Goal: Task Accomplishment & Management: Manage account settings

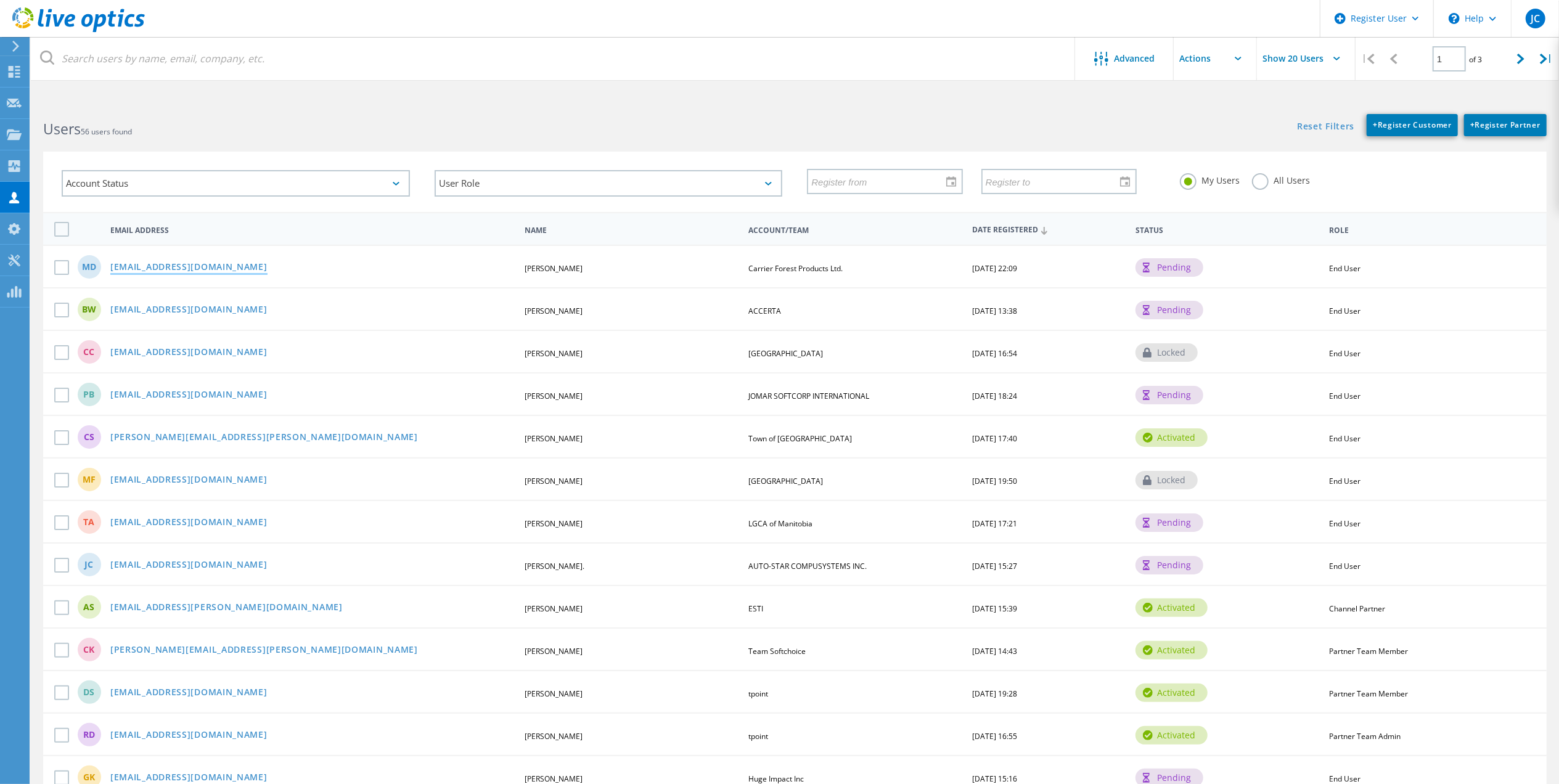
click at [175, 267] on link "[EMAIL_ADDRESS][DOMAIN_NAME]" at bounding box center [189, 267] width 157 height 11
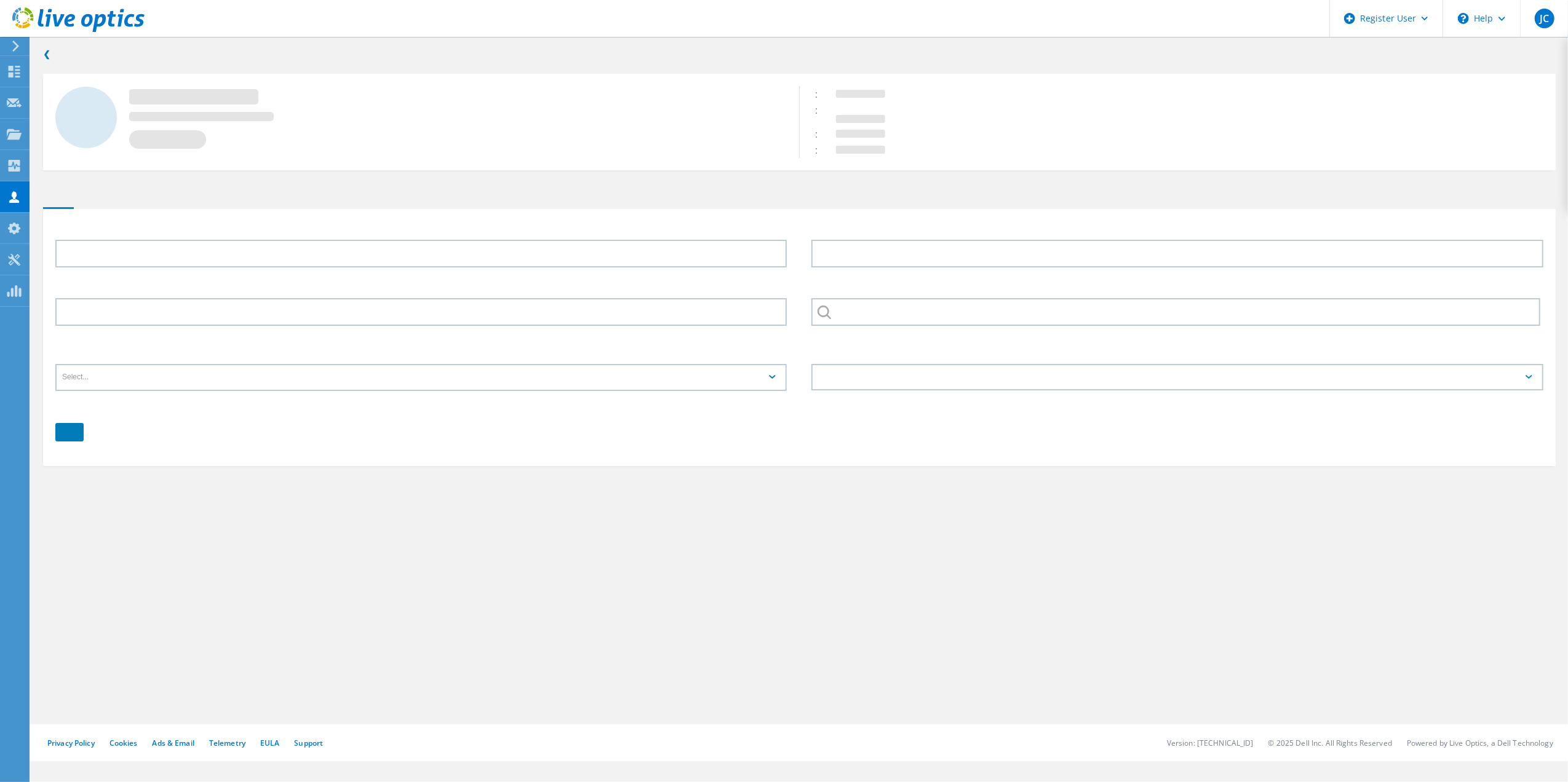
type input "[PERSON_NAME]"
type input "Carrier Forest Products Ltd."
type input "English"
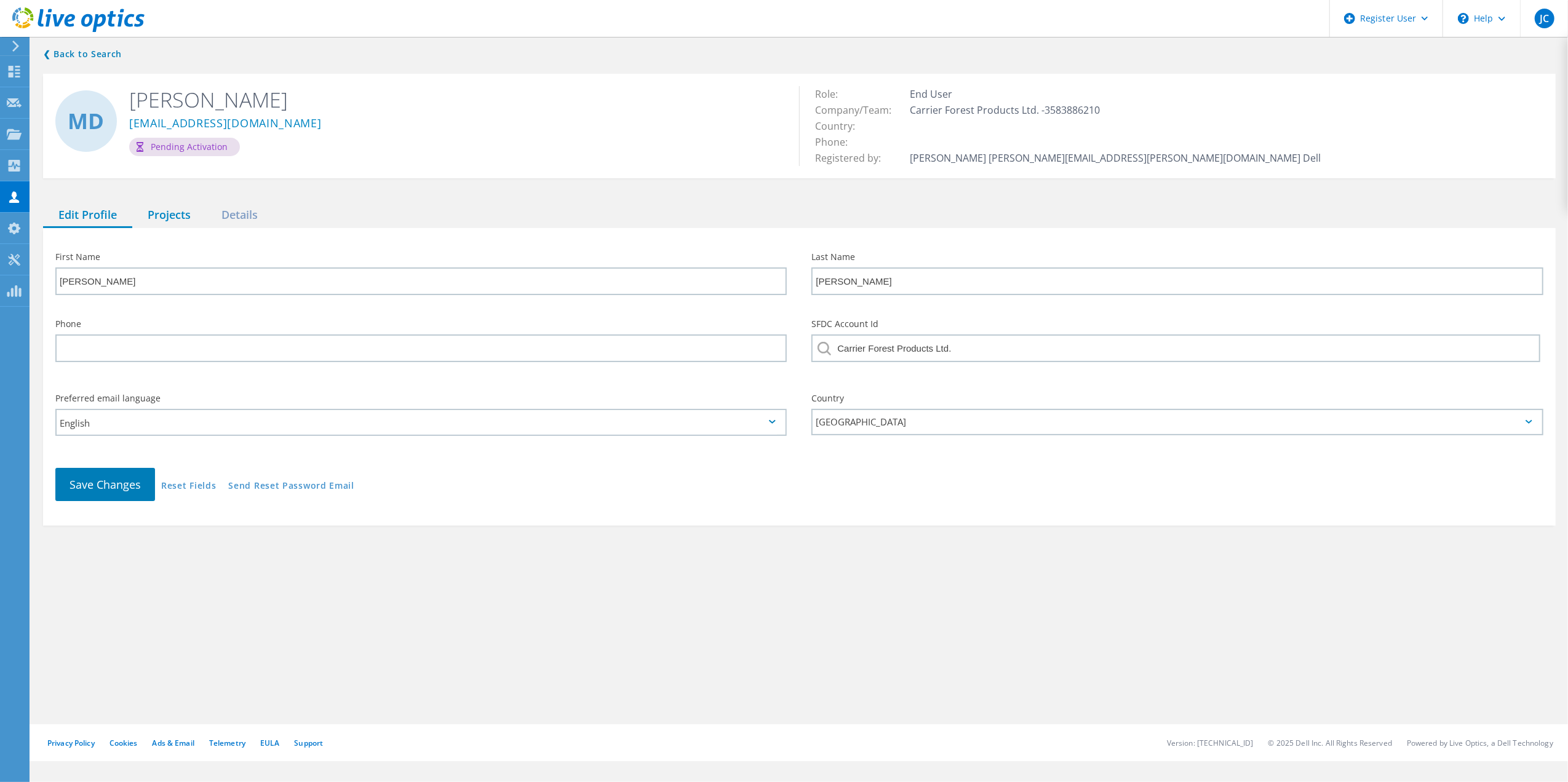
click at [179, 216] on div "Projects" at bounding box center [169, 215] width 74 height 25
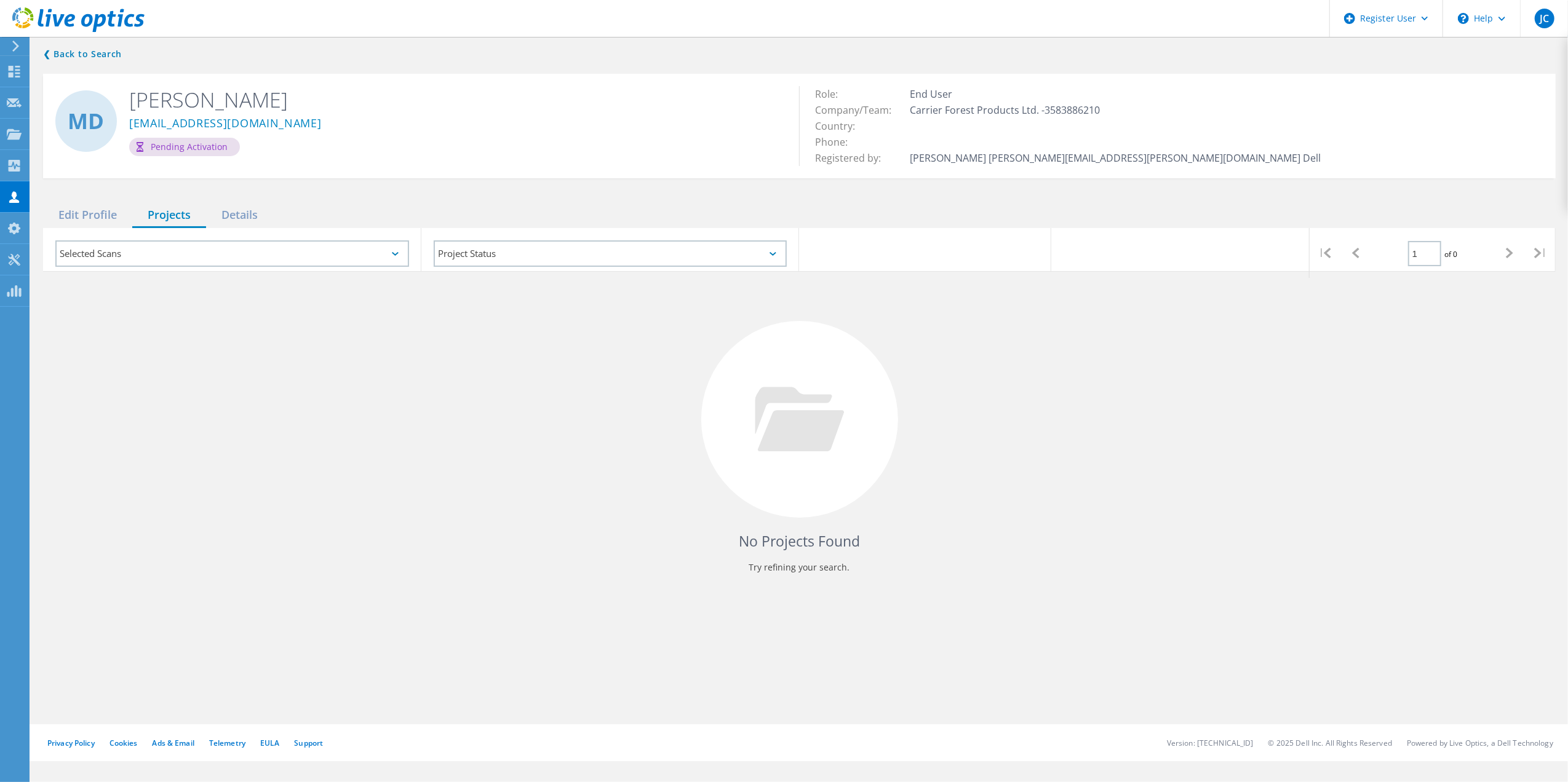
click at [179, 216] on div "Projects" at bounding box center [169, 215] width 74 height 25
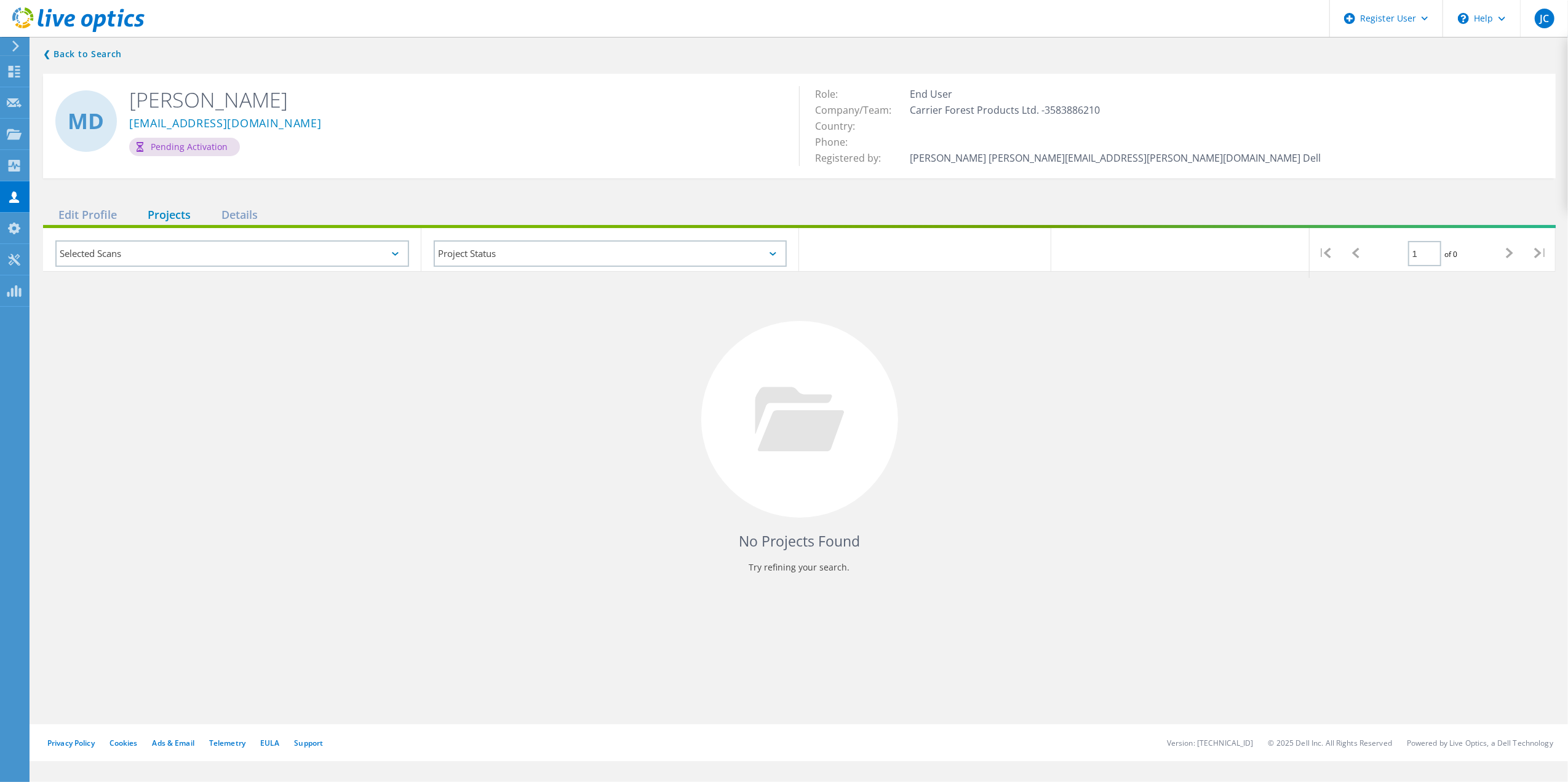
click at [179, 216] on div "Projects" at bounding box center [169, 215] width 74 height 25
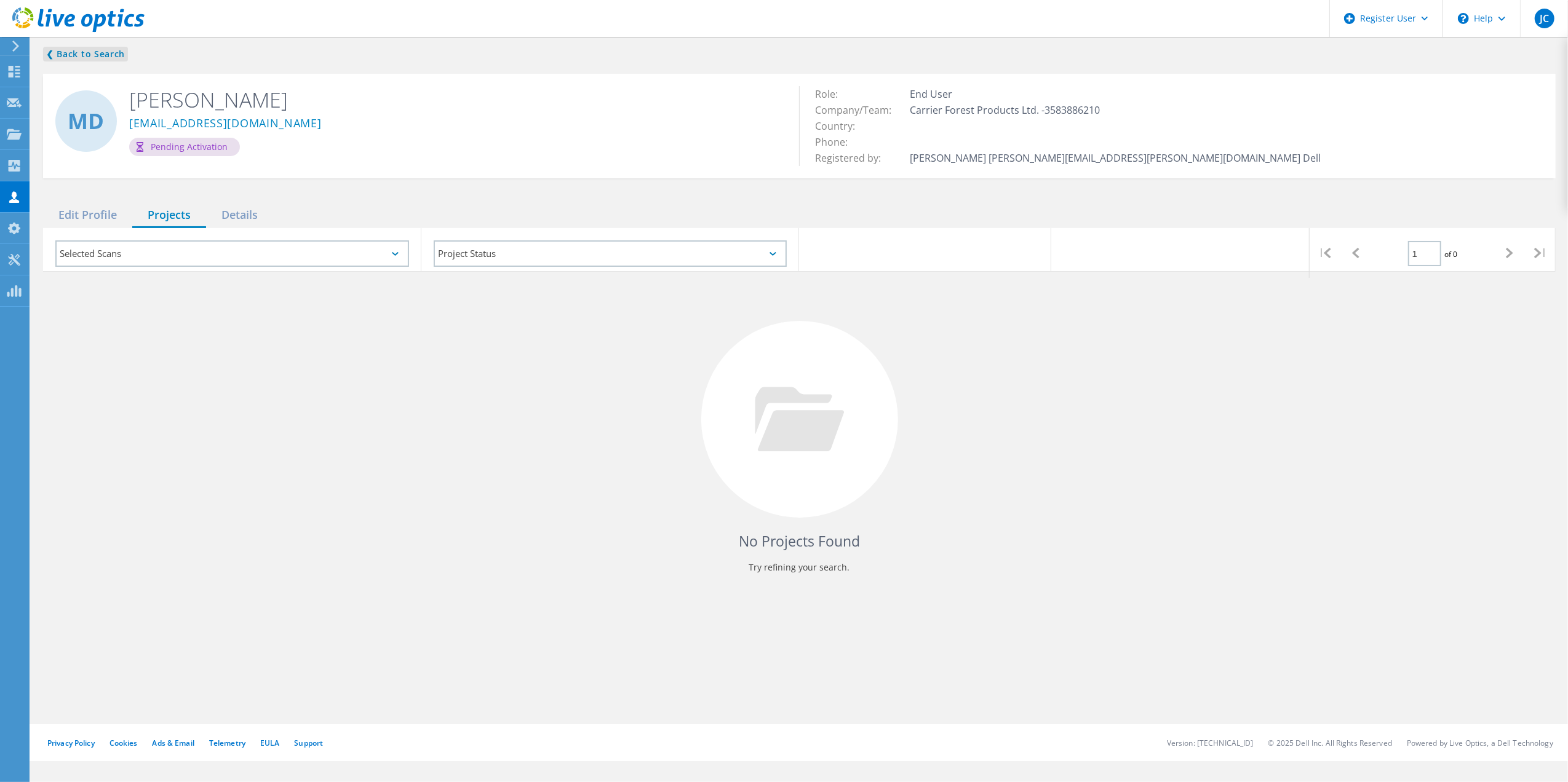
click at [108, 60] on link "❮ Back to Search" at bounding box center [85, 54] width 85 height 15
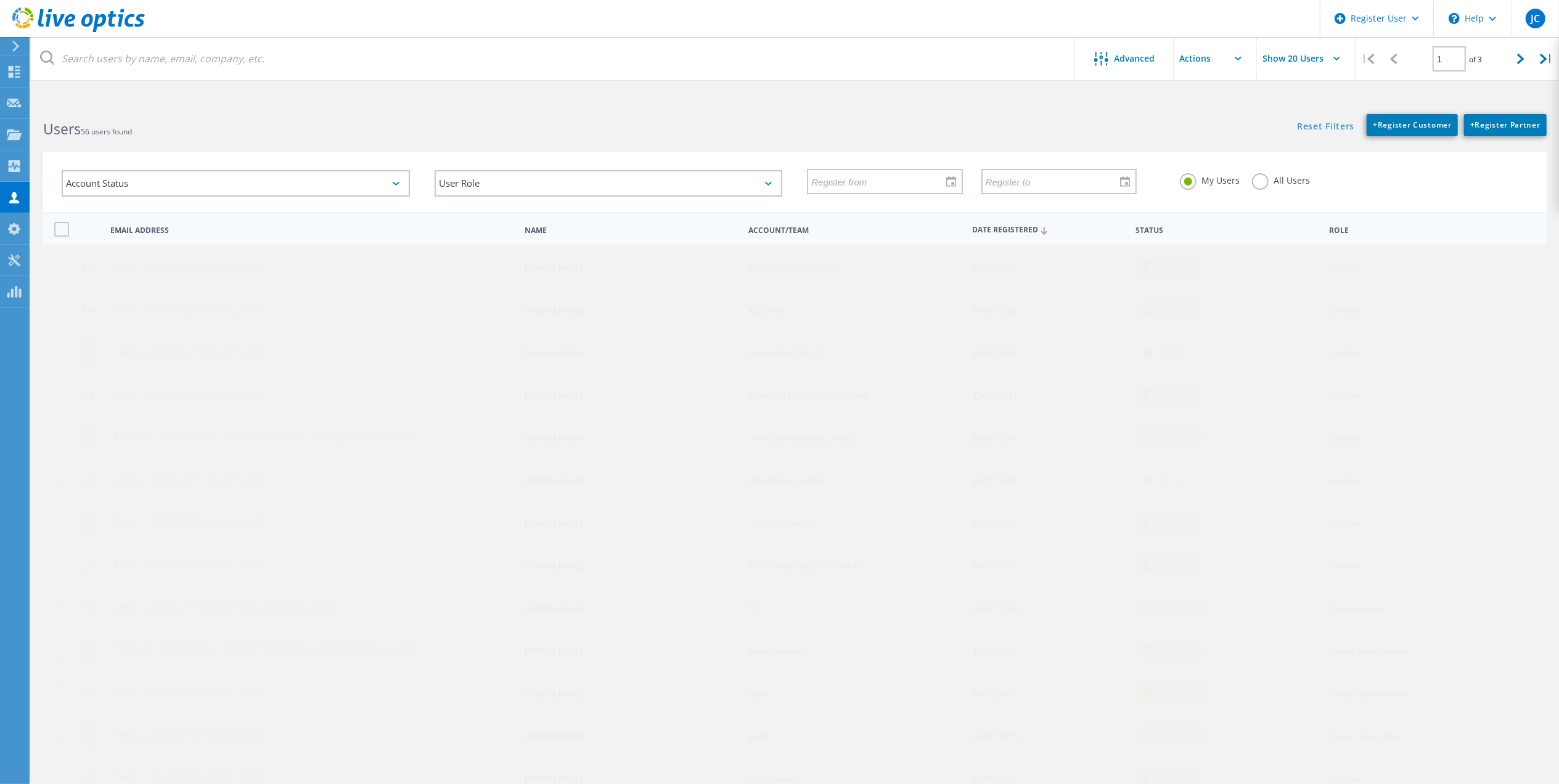
click at [1298, 194] on div "My Users All Users" at bounding box center [1354, 180] width 373 height 45
click at [1296, 189] on div "All Users" at bounding box center [1280, 182] width 58 height 18
click at [1292, 176] on label "All Users" at bounding box center [1280, 179] width 58 height 12
click at [0, 0] on input "All Users" at bounding box center [0, 0] width 0 height 0
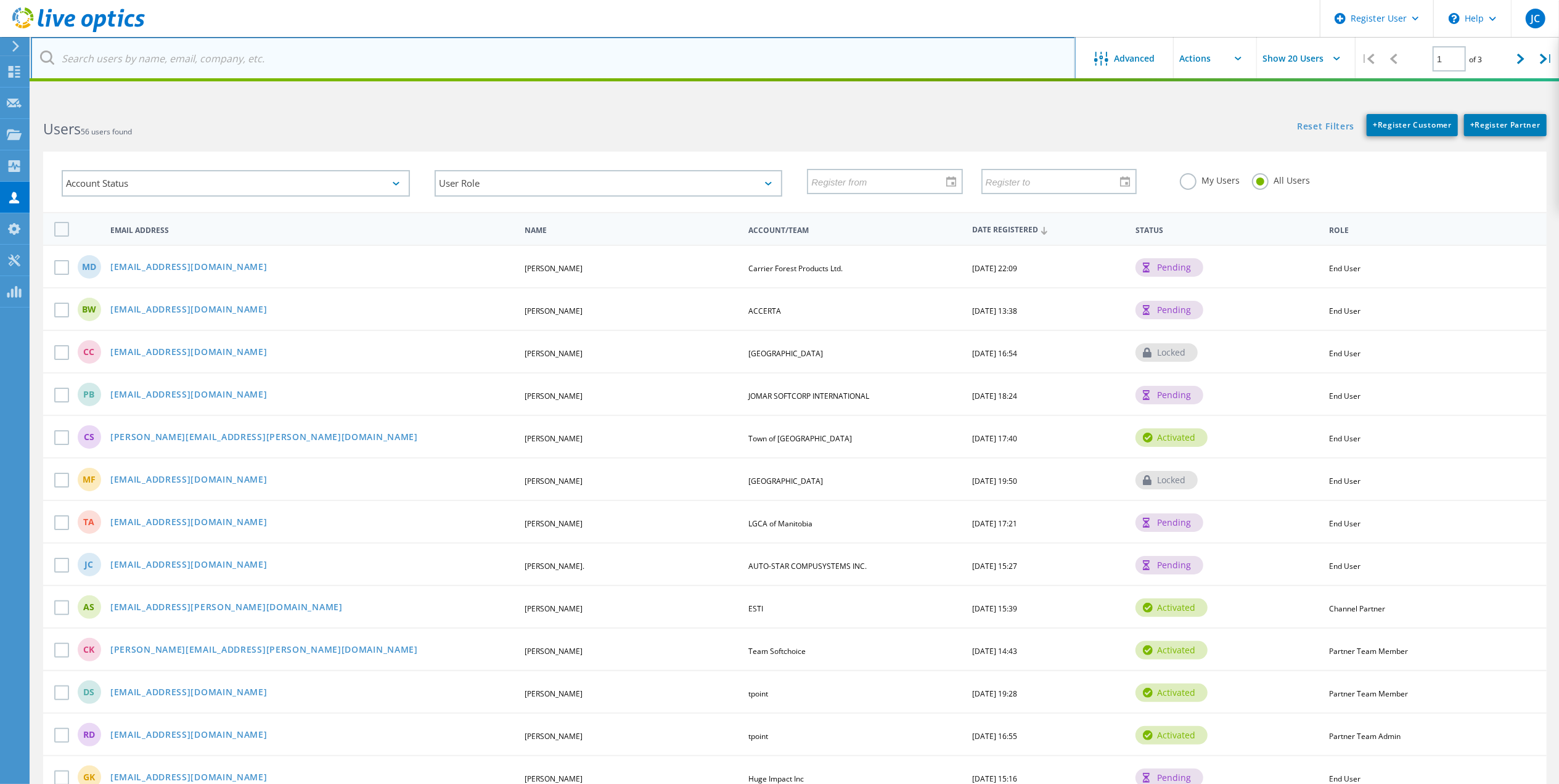
click at [375, 42] on input "text" at bounding box center [553, 58] width 1045 height 43
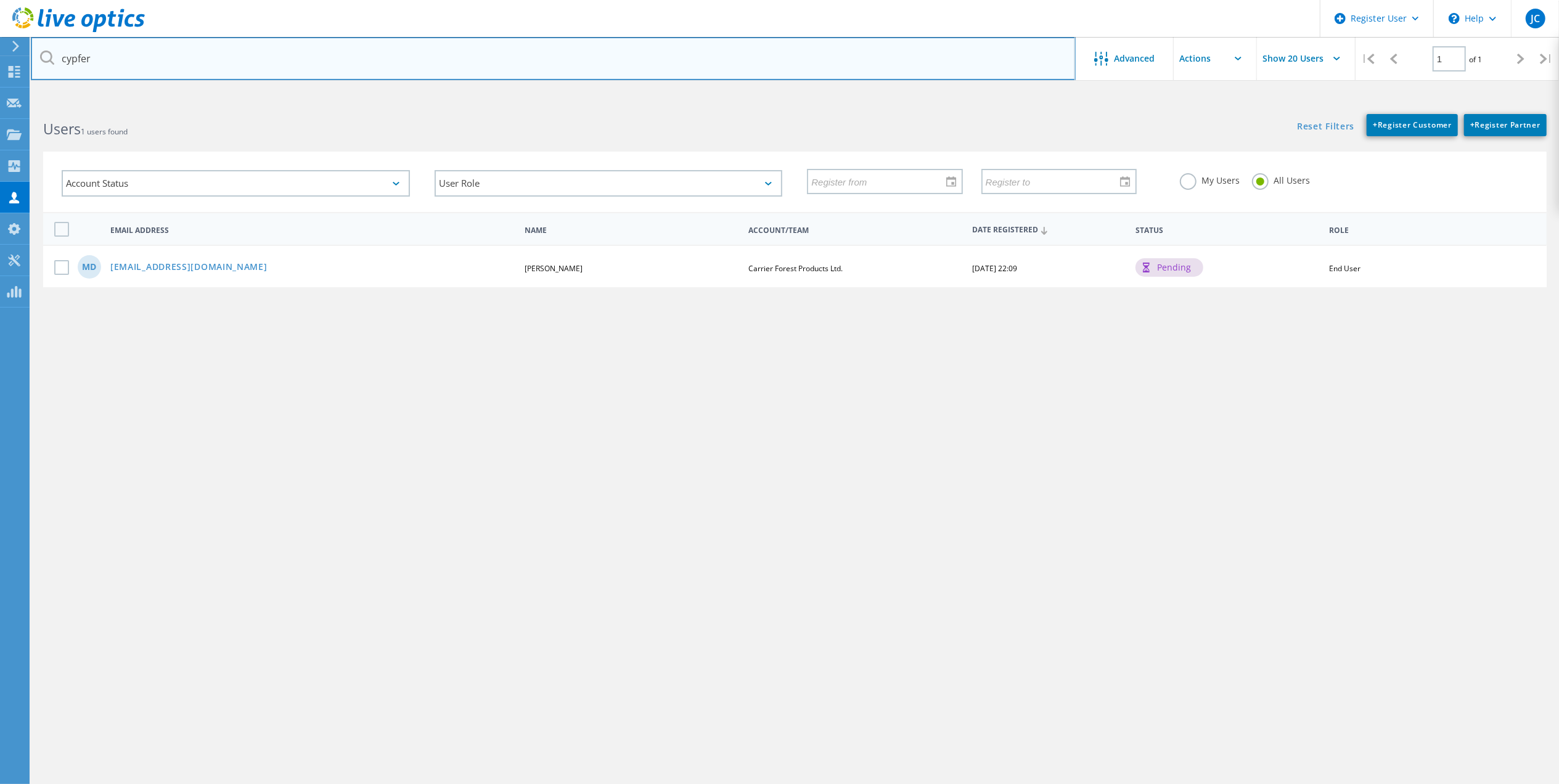
type input "cypfer"
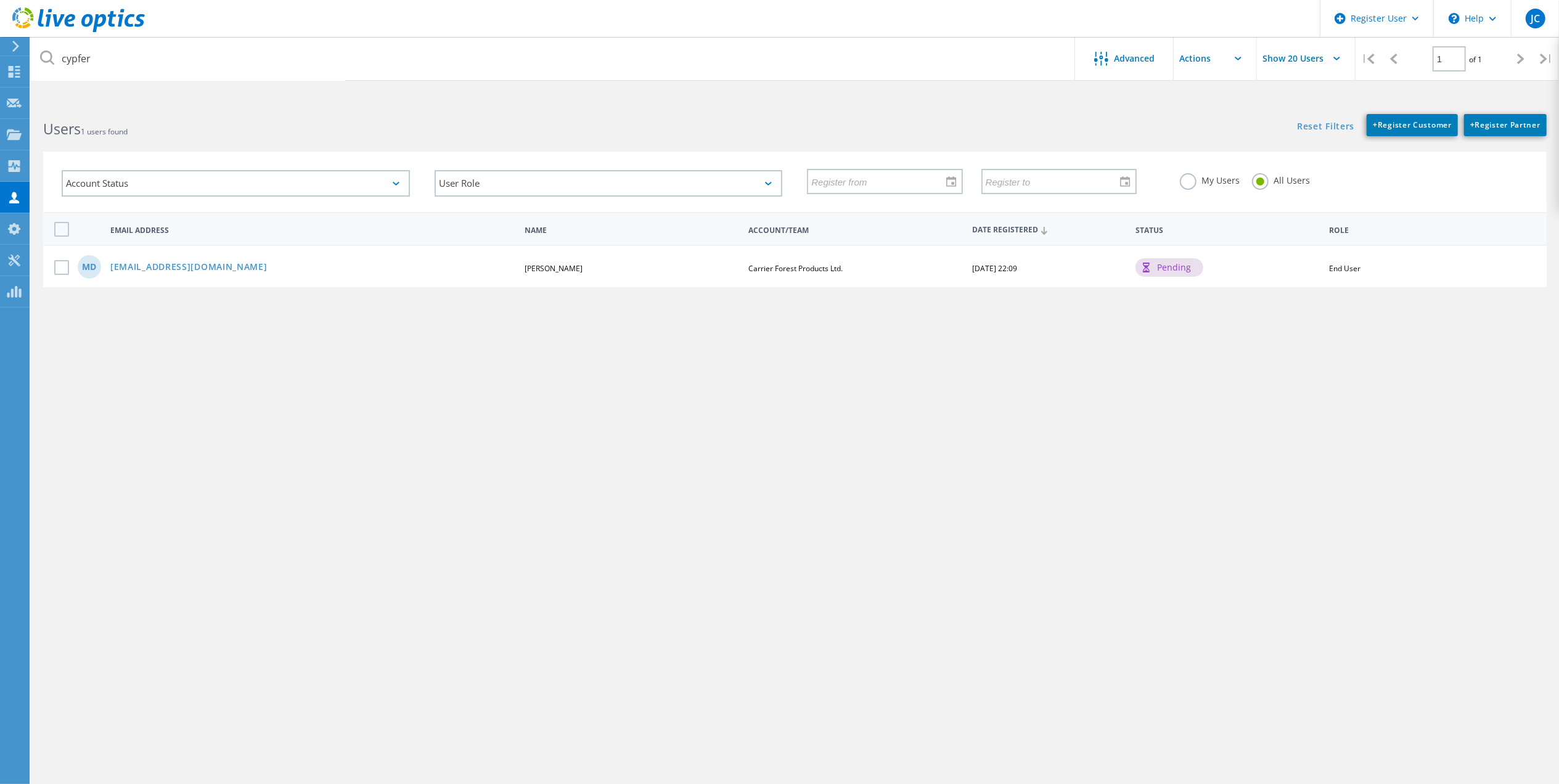
click at [82, 11] on icon at bounding box center [79, 20] width 133 height 26
